Goal: Information Seeking & Learning: Find specific fact

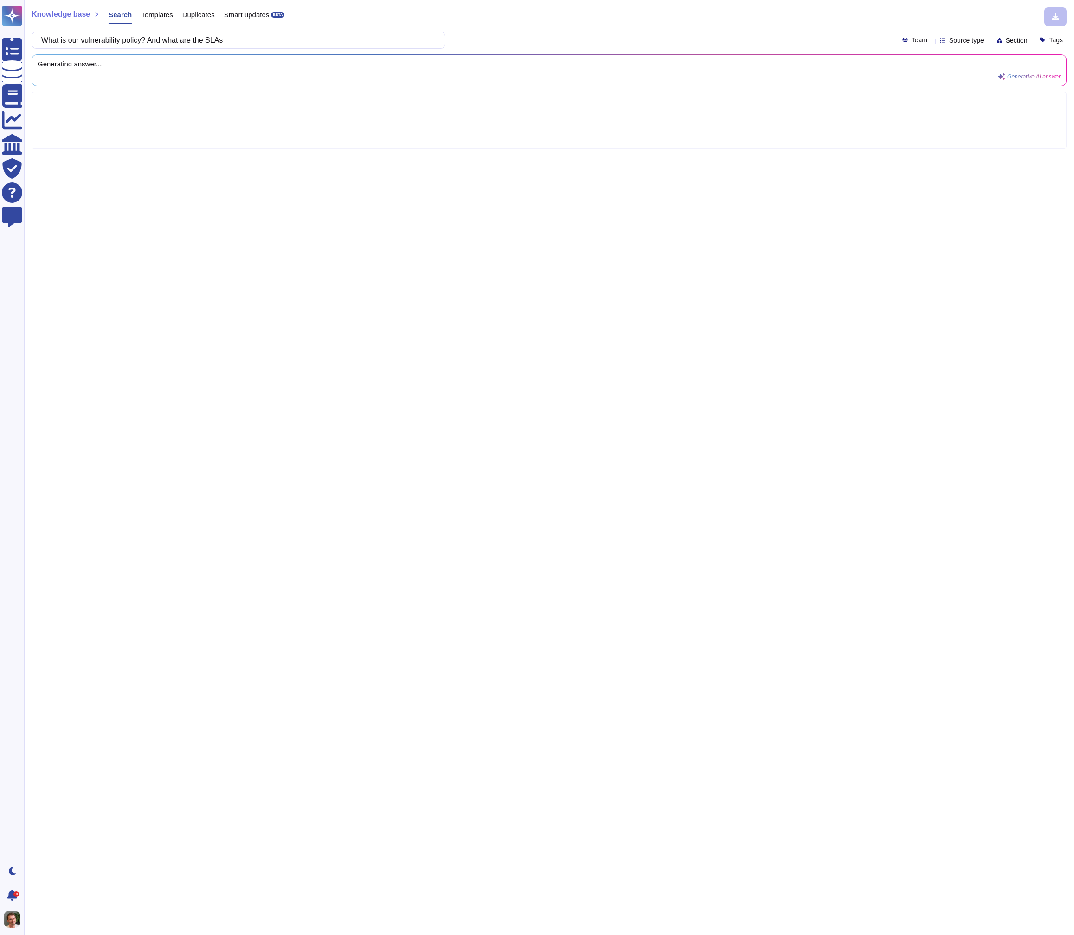
type input "What is our vulnerability policy? And what are the SLAs"
click at [481, 33] on div "What is our vulnerability policy? And what are the SLAs Team Source type Sectio…" at bounding box center [549, 40] width 1035 height 17
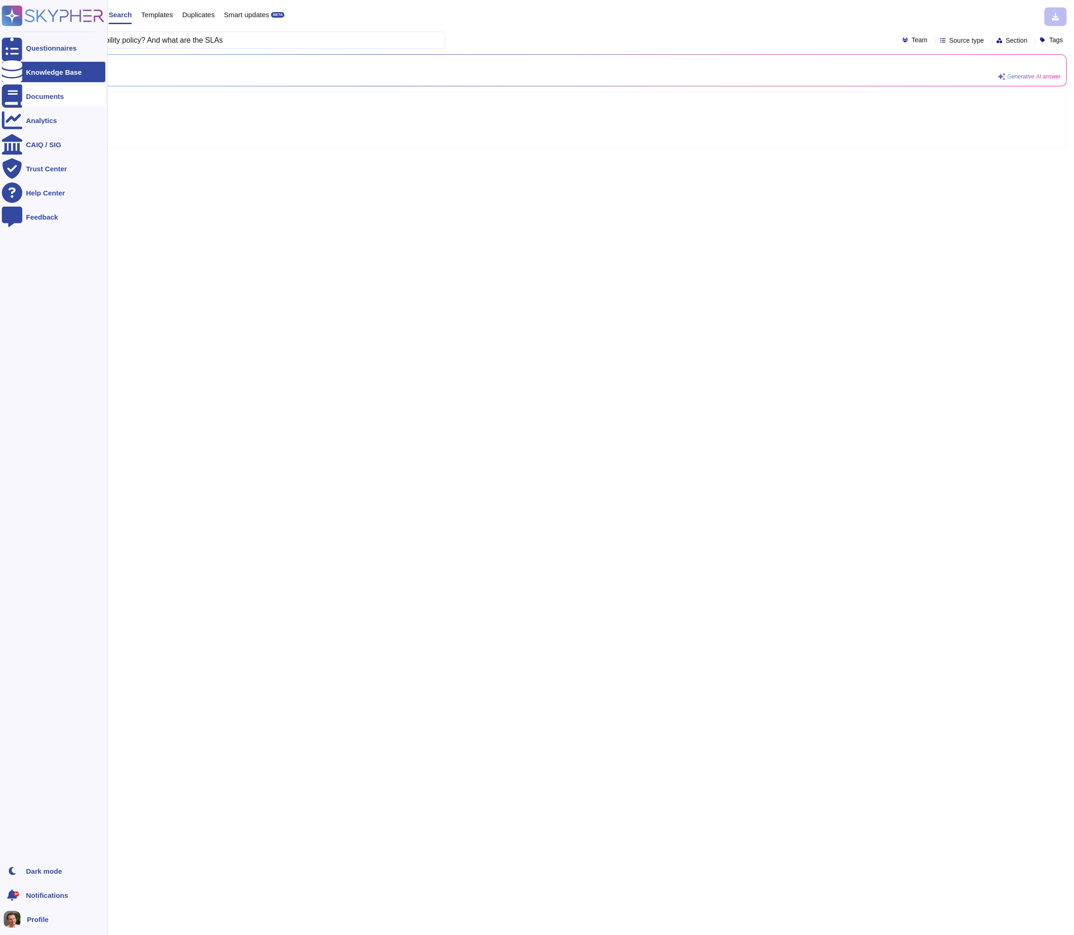
click at [26, 99] on div "Documents" at bounding box center [45, 96] width 38 height 7
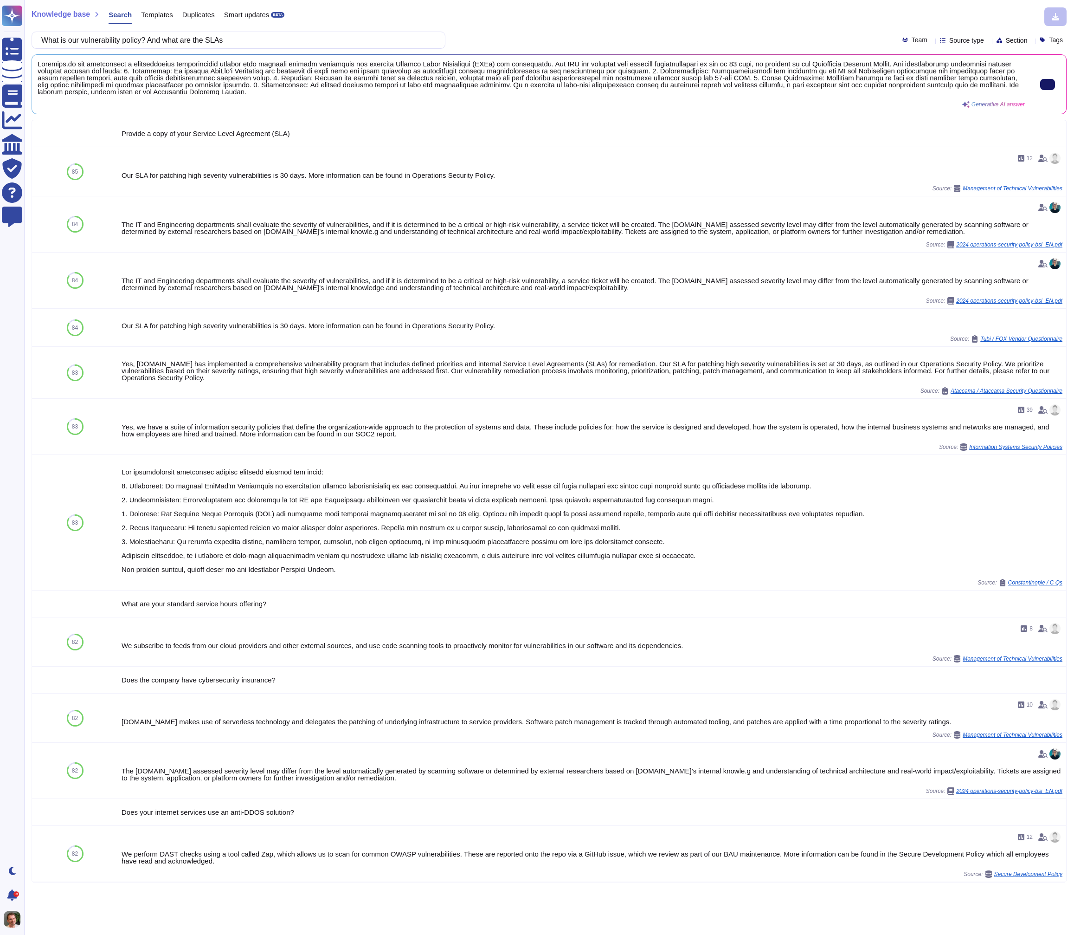
click at [199, 38] on input "What is our vulnerability policy? And what are the SLAs" at bounding box center [236, 40] width 399 height 16
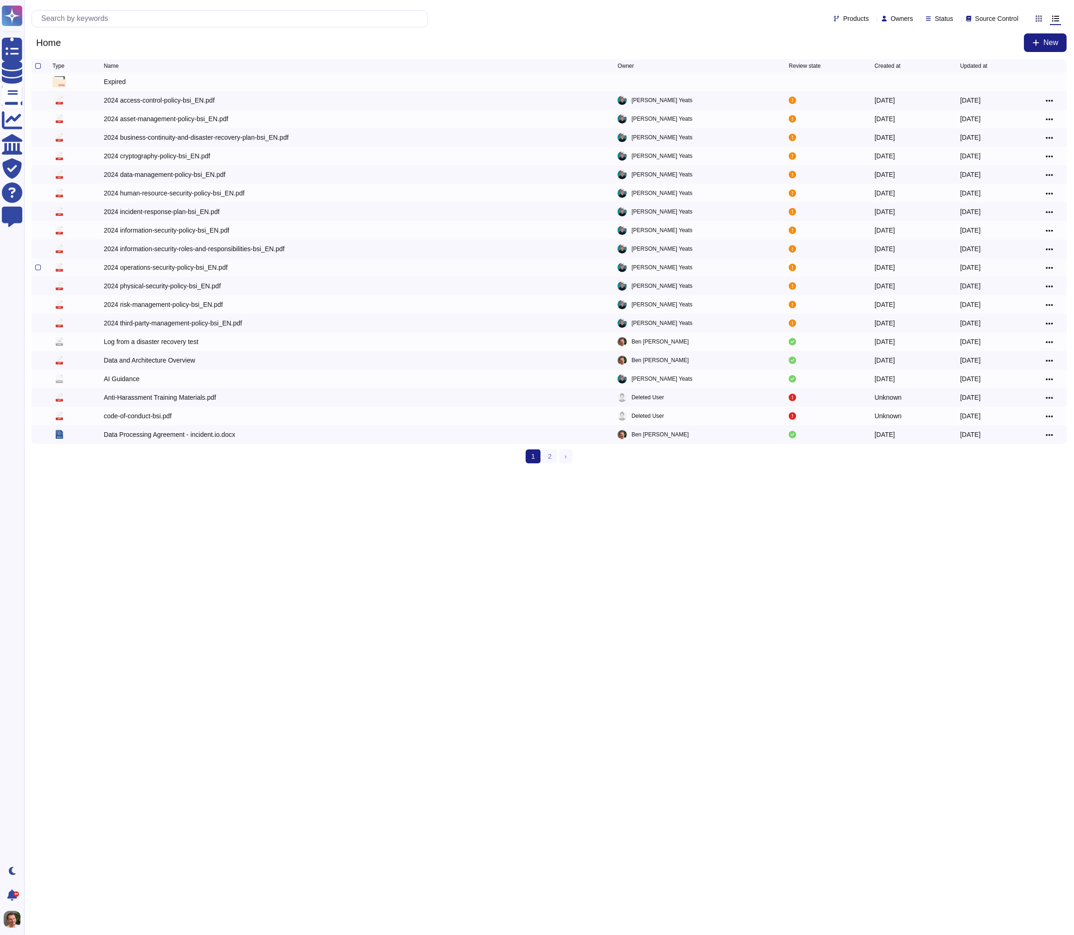
click at [172, 268] on div "2024 operations-security-policy-bsi_EN.pdf" at bounding box center [166, 267] width 124 height 9
